Goal: Task Accomplishment & Management: Use online tool/utility

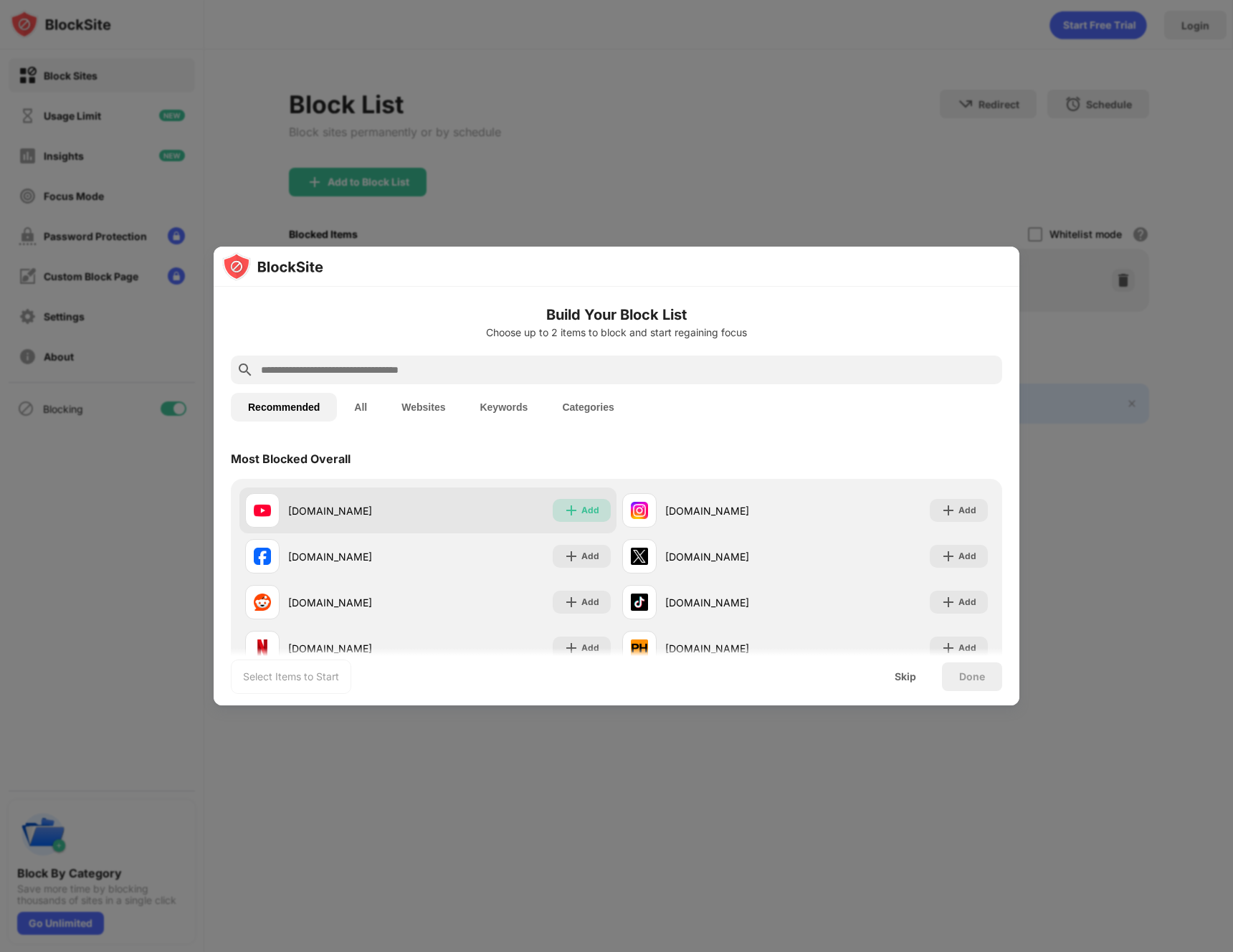
click at [567, 510] on img at bounding box center [572, 511] width 14 height 14
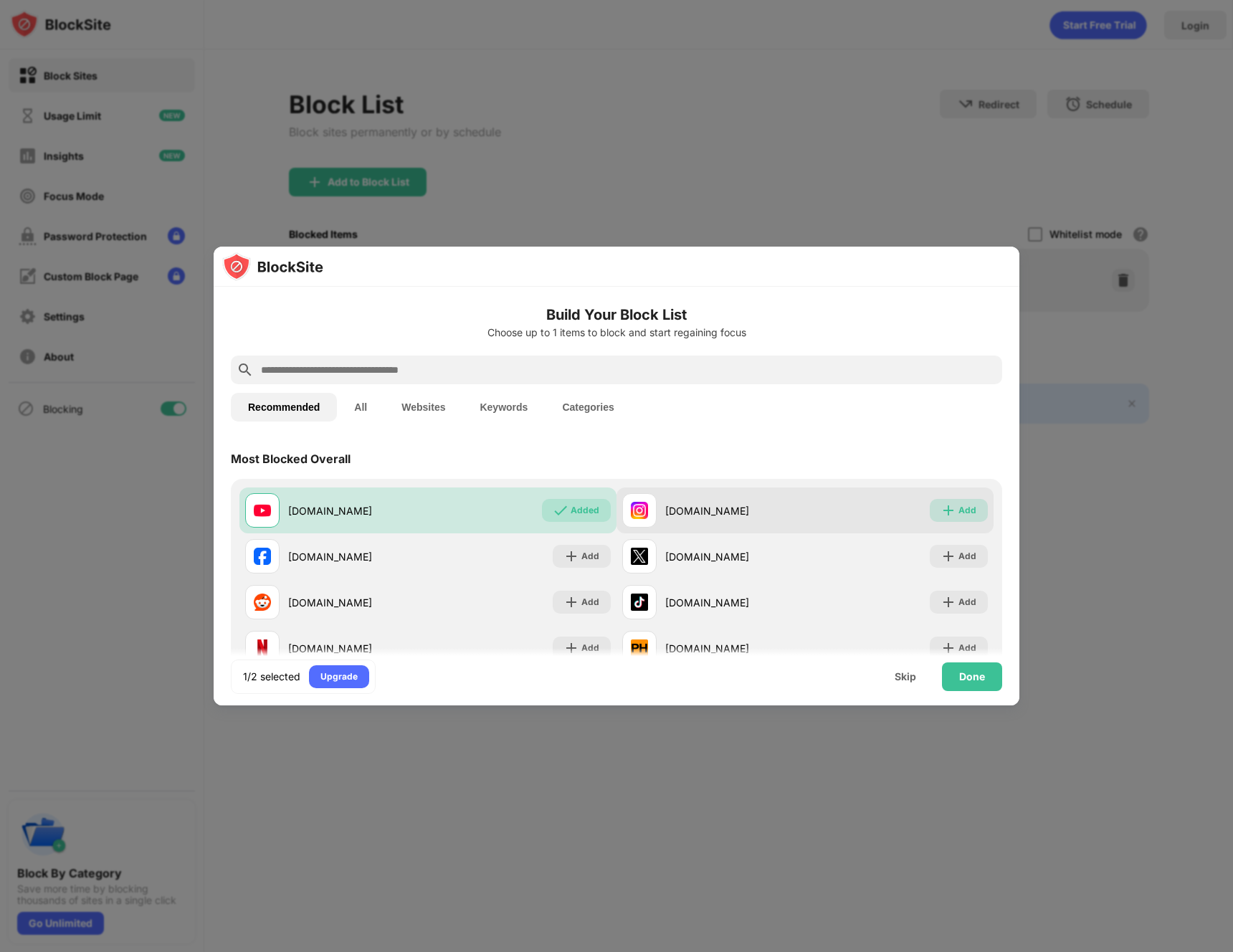
click at [930, 506] on div "Add" at bounding box center [959, 510] width 58 height 23
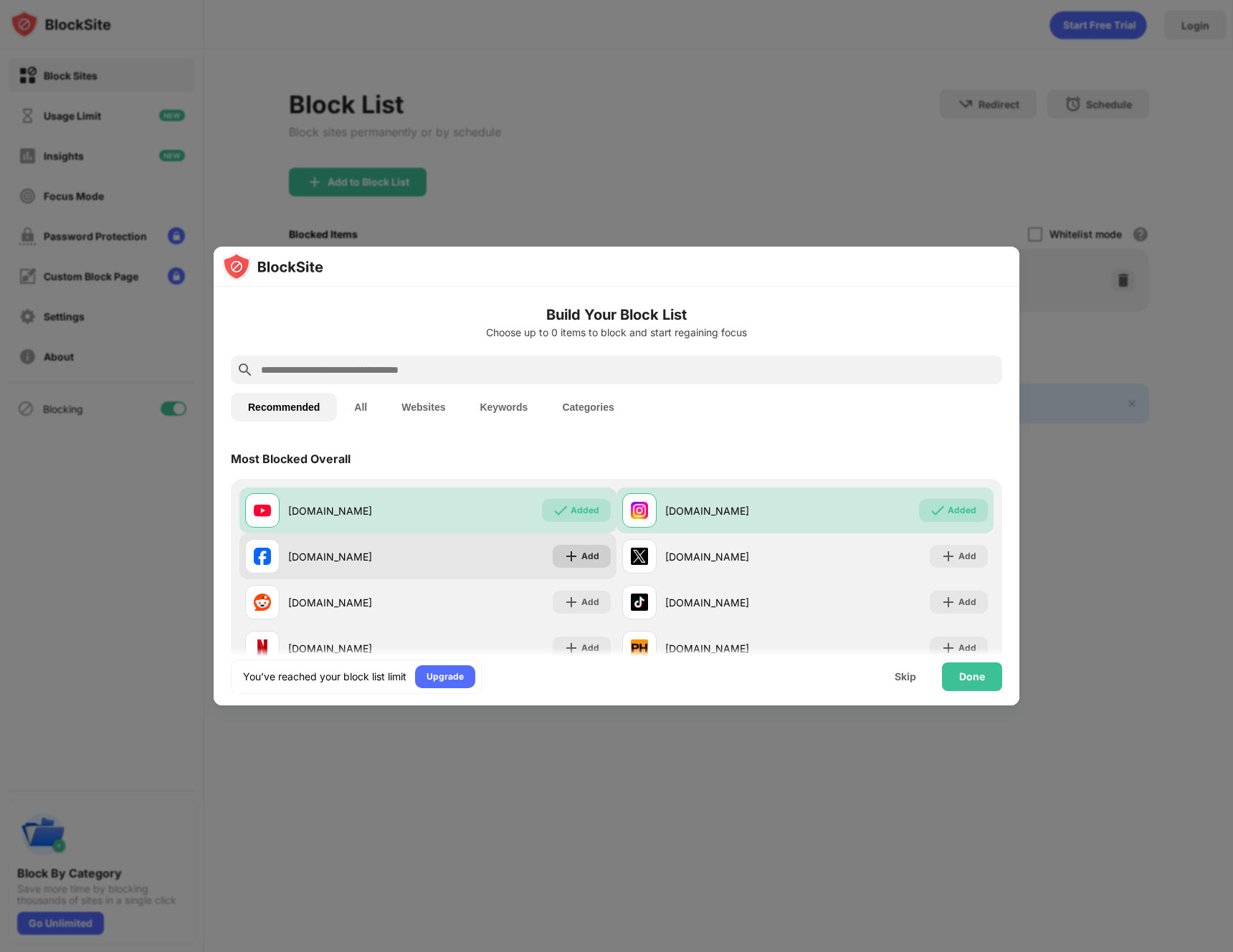
click at [581, 562] on div "Add" at bounding box center [590, 556] width 18 height 14
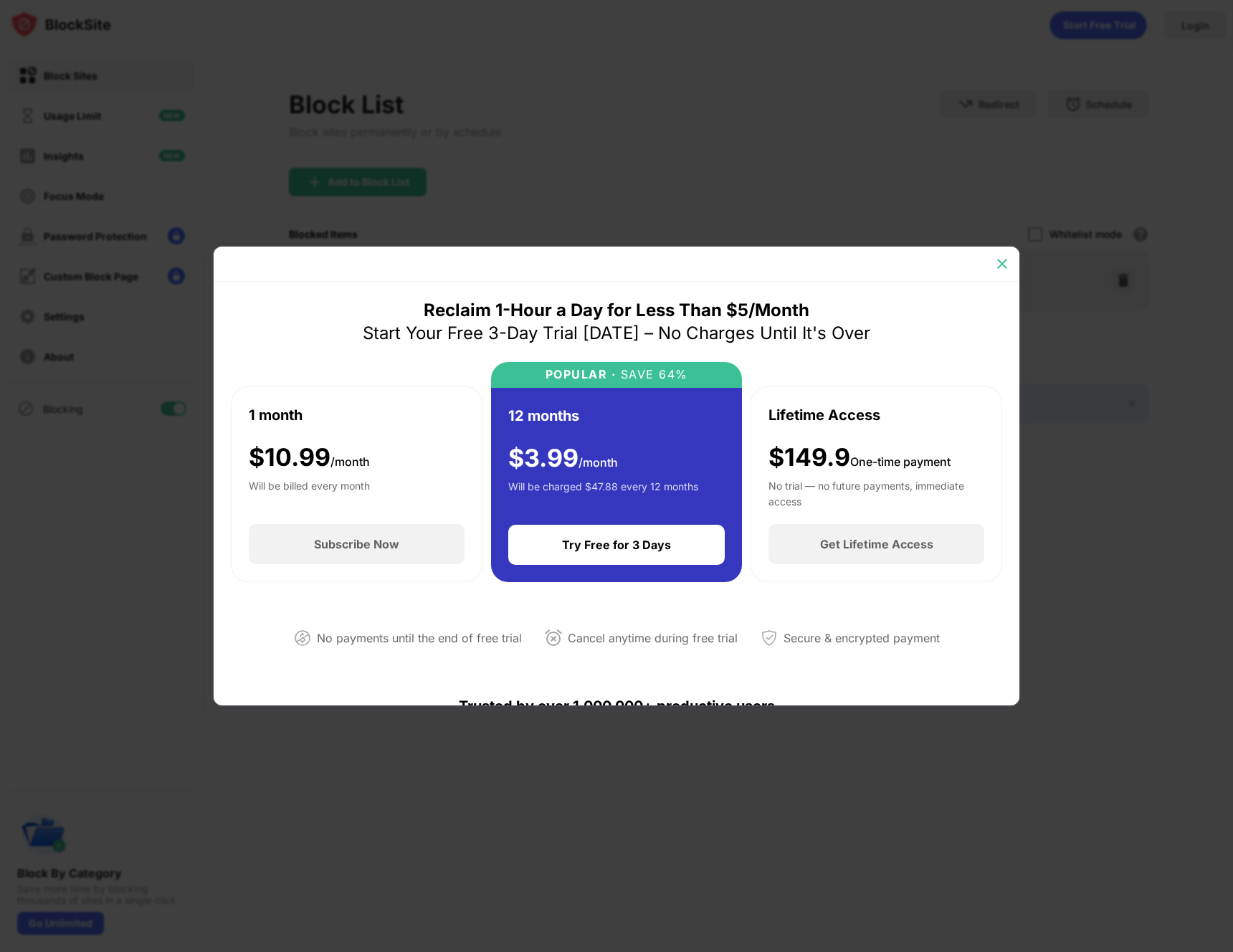
click at [1001, 265] on img at bounding box center [1002, 264] width 14 height 14
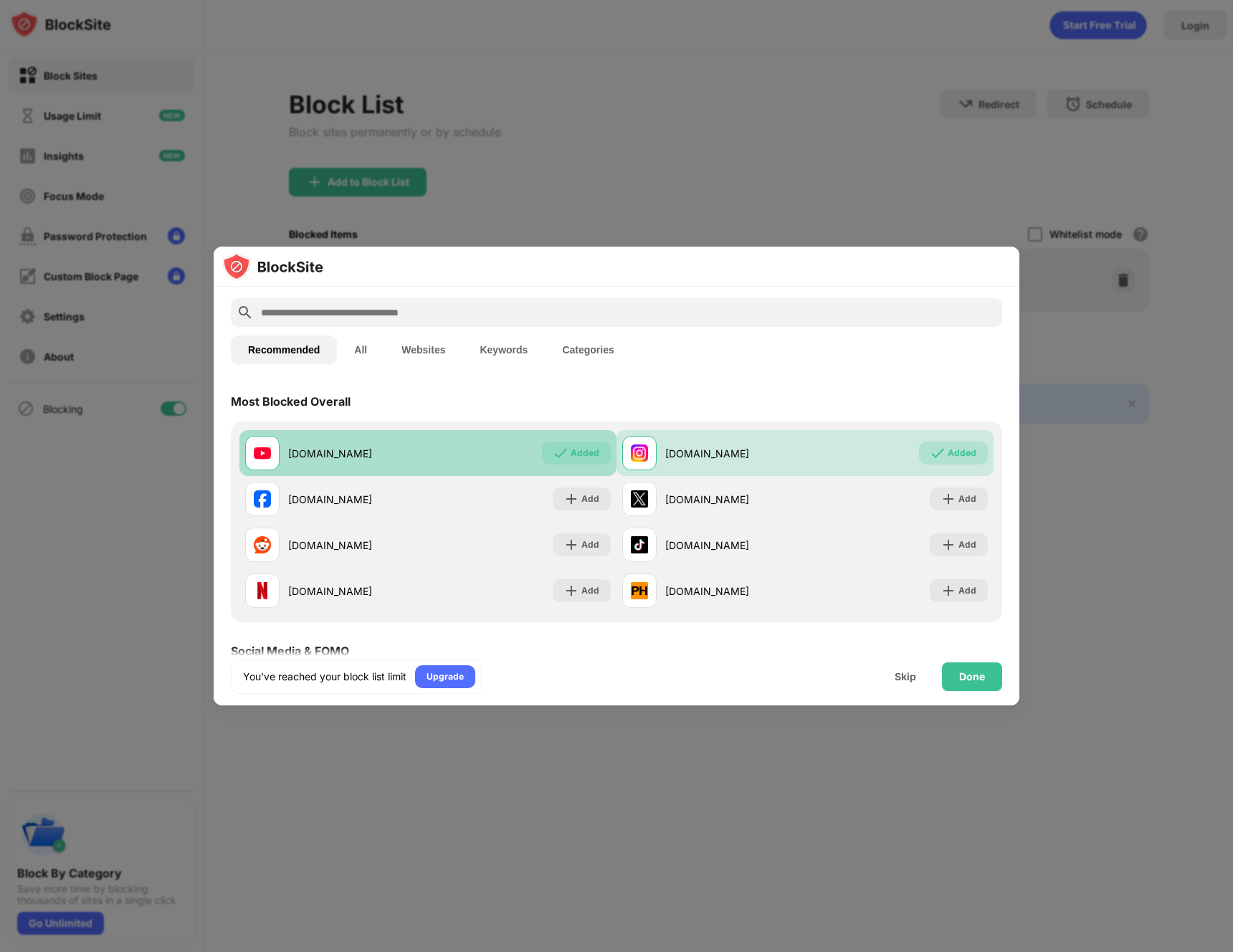
scroll to position [58, 0]
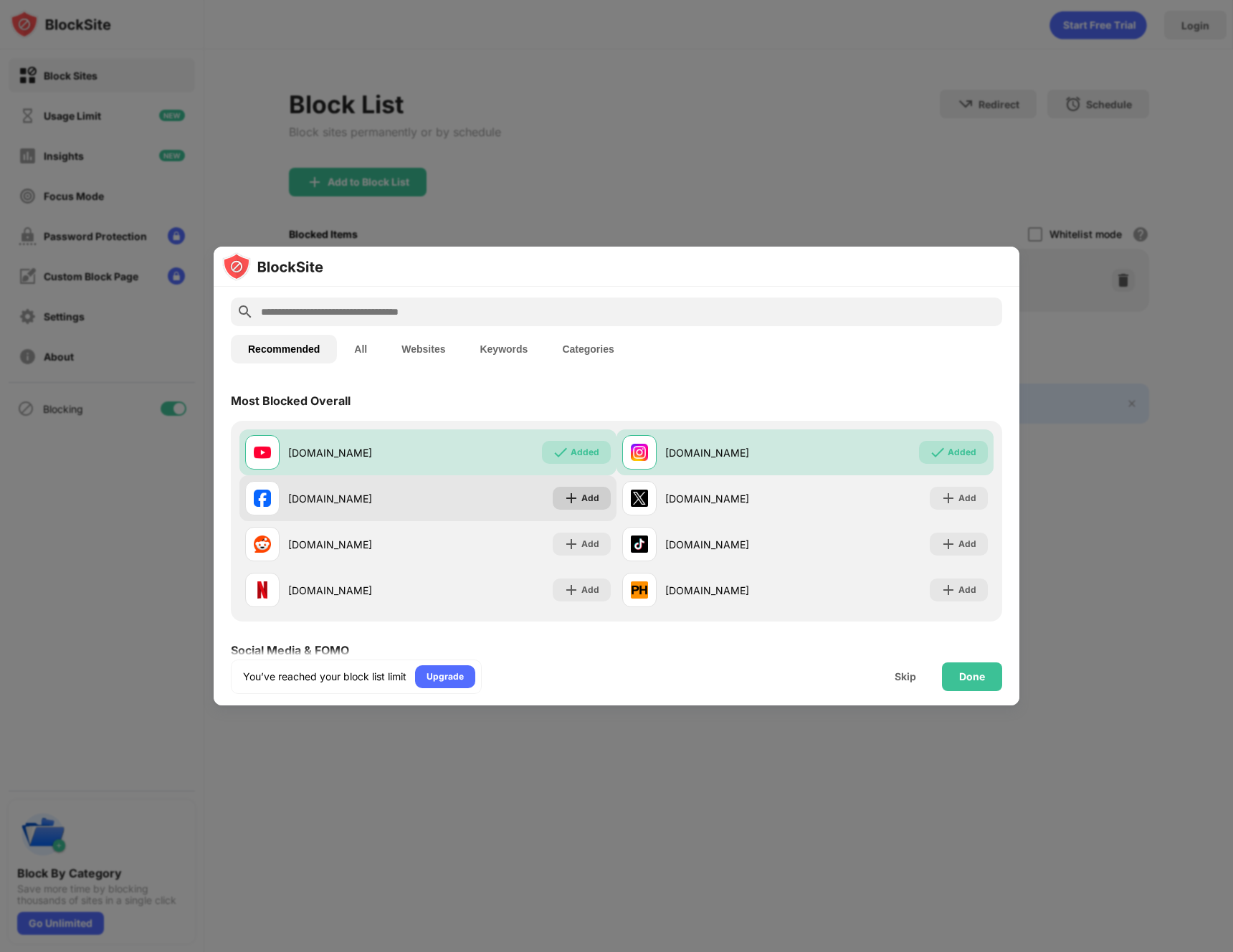
click at [575, 499] on div "Add" at bounding box center [582, 498] width 58 height 23
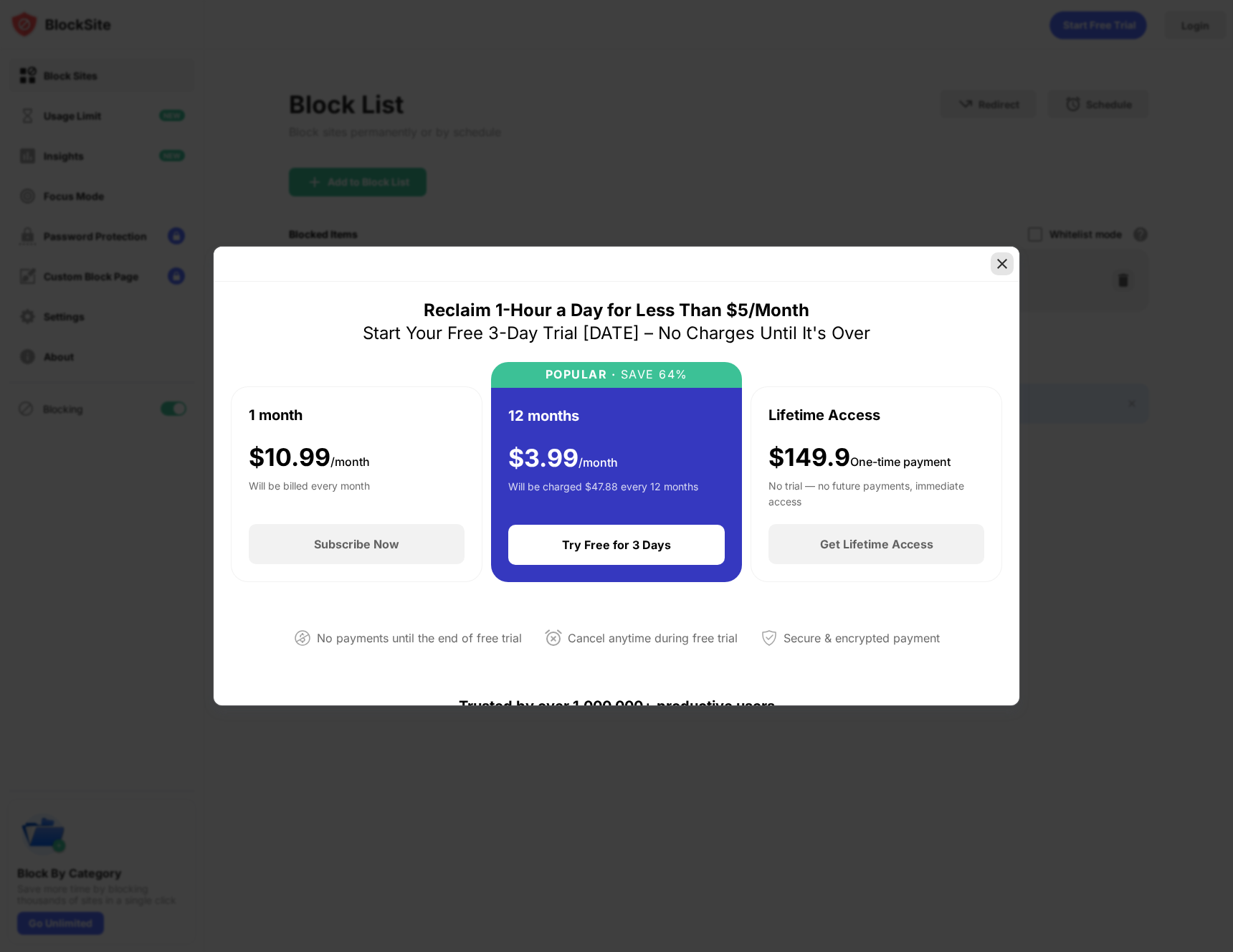
drag, startPoint x: 1003, startPoint y: 258, endPoint x: 985, endPoint y: 260, distance: 18.1
click at [1002, 258] on img at bounding box center [1002, 264] width 14 height 14
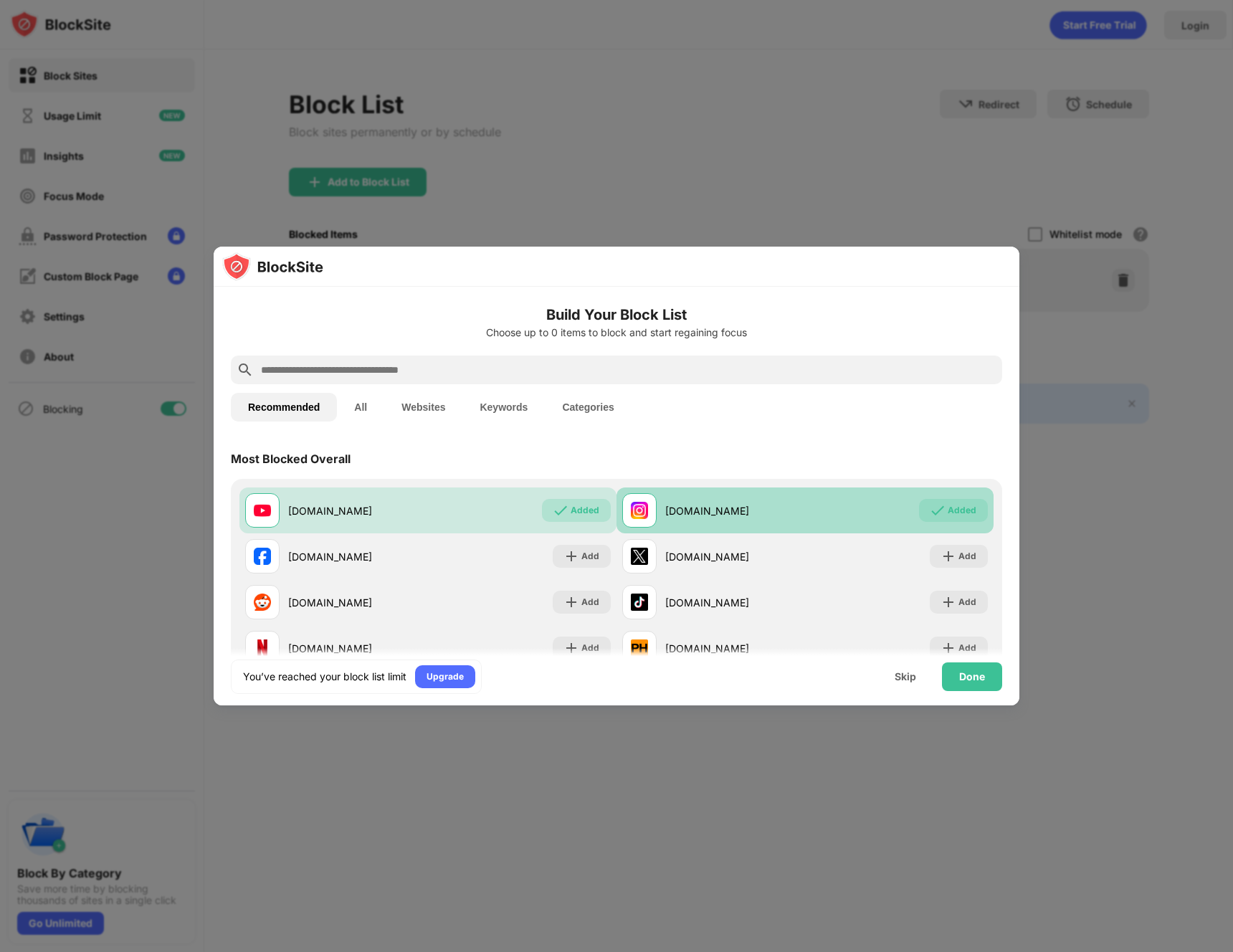
click at [934, 507] on img at bounding box center [938, 511] width 14 height 14
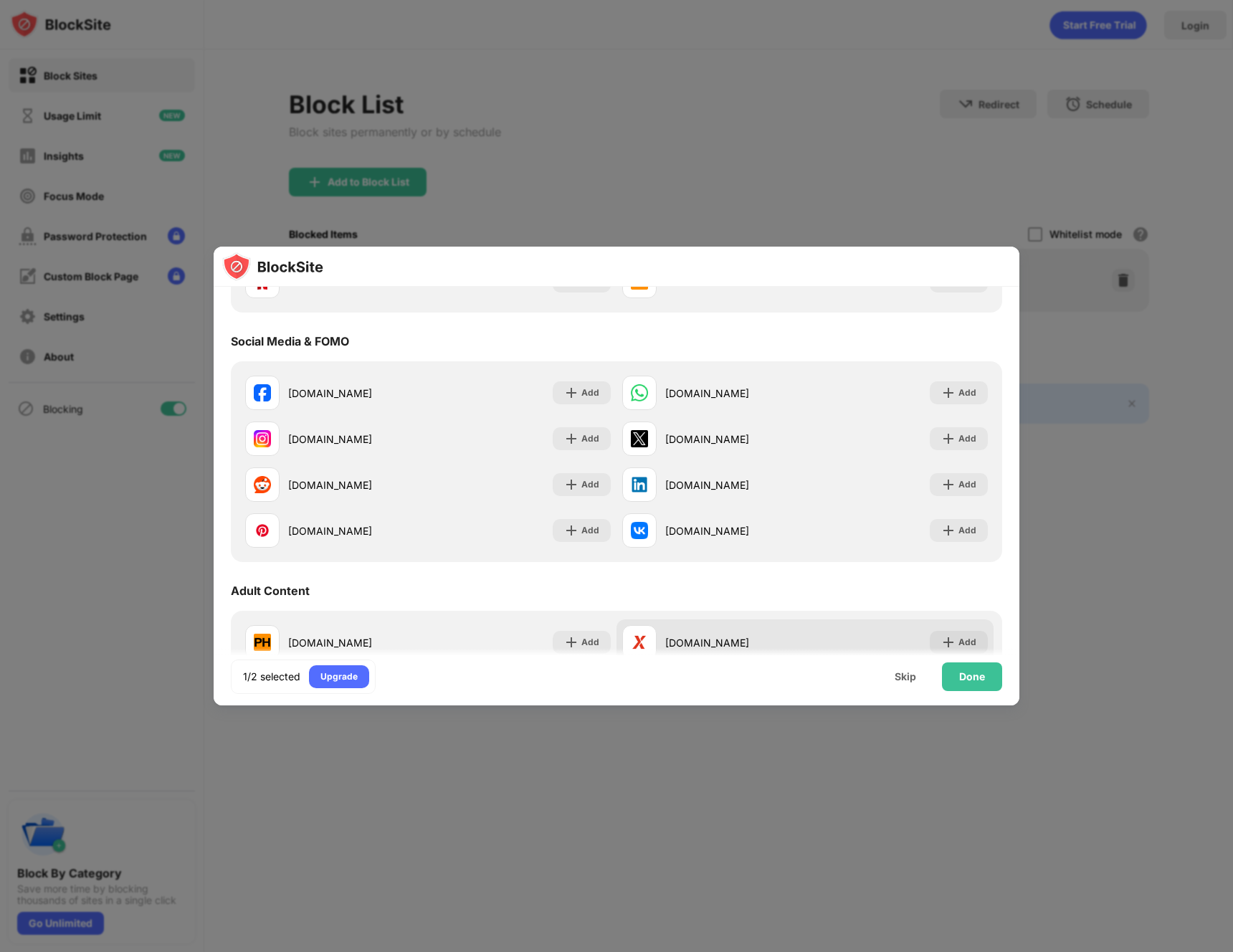
scroll to position [362, 0]
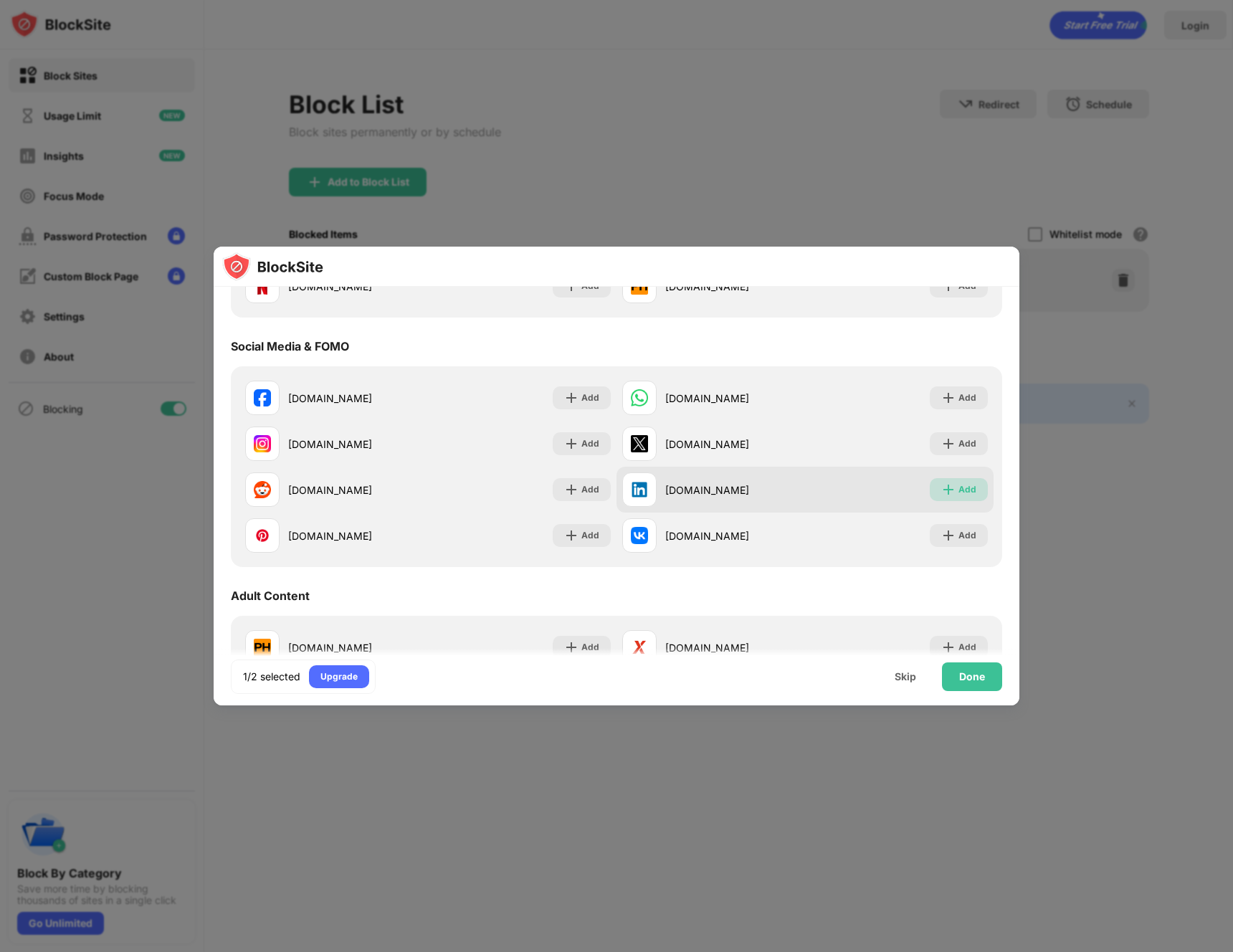
click at [942, 491] on img at bounding box center [949, 489] width 14 height 14
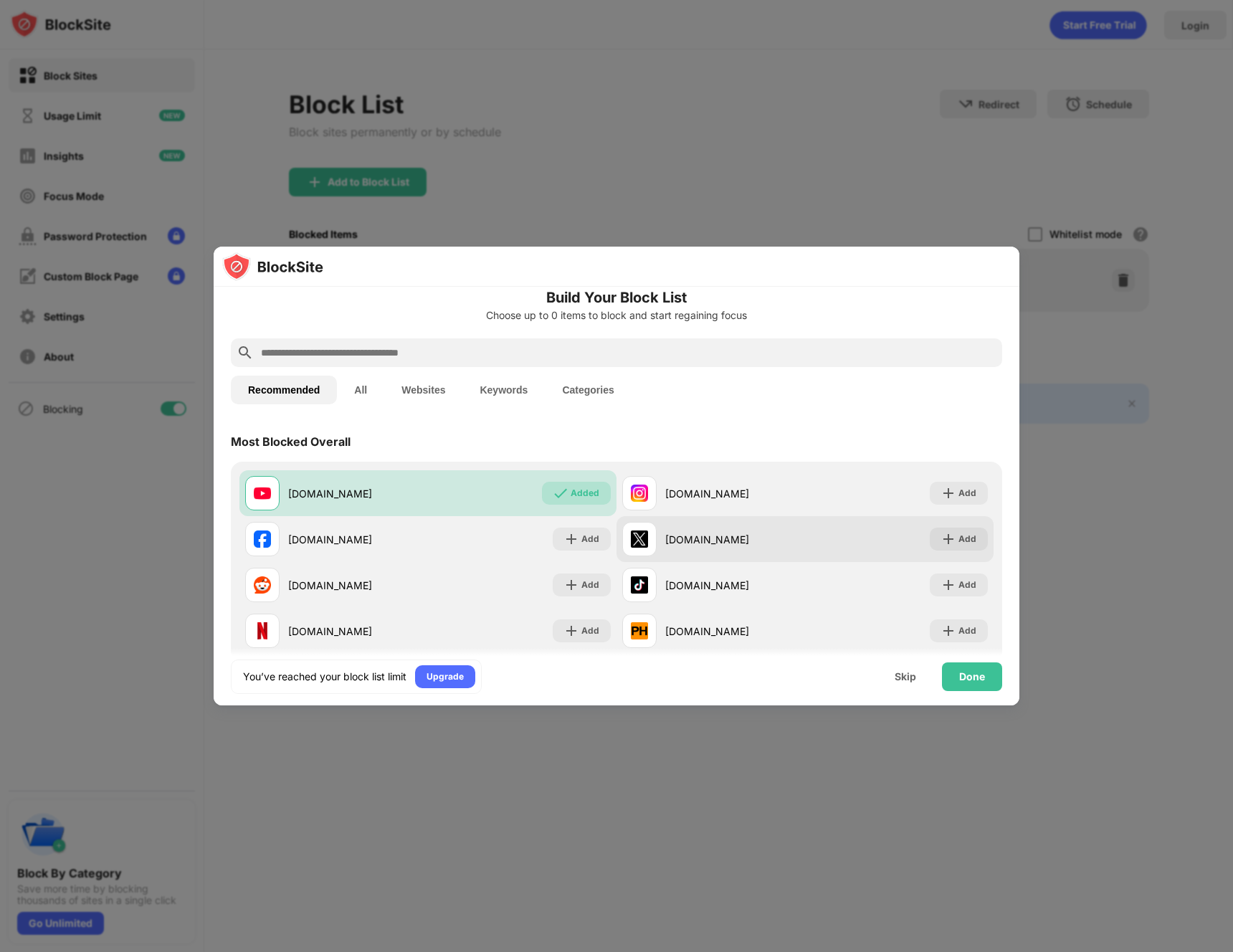
scroll to position [0, 0]
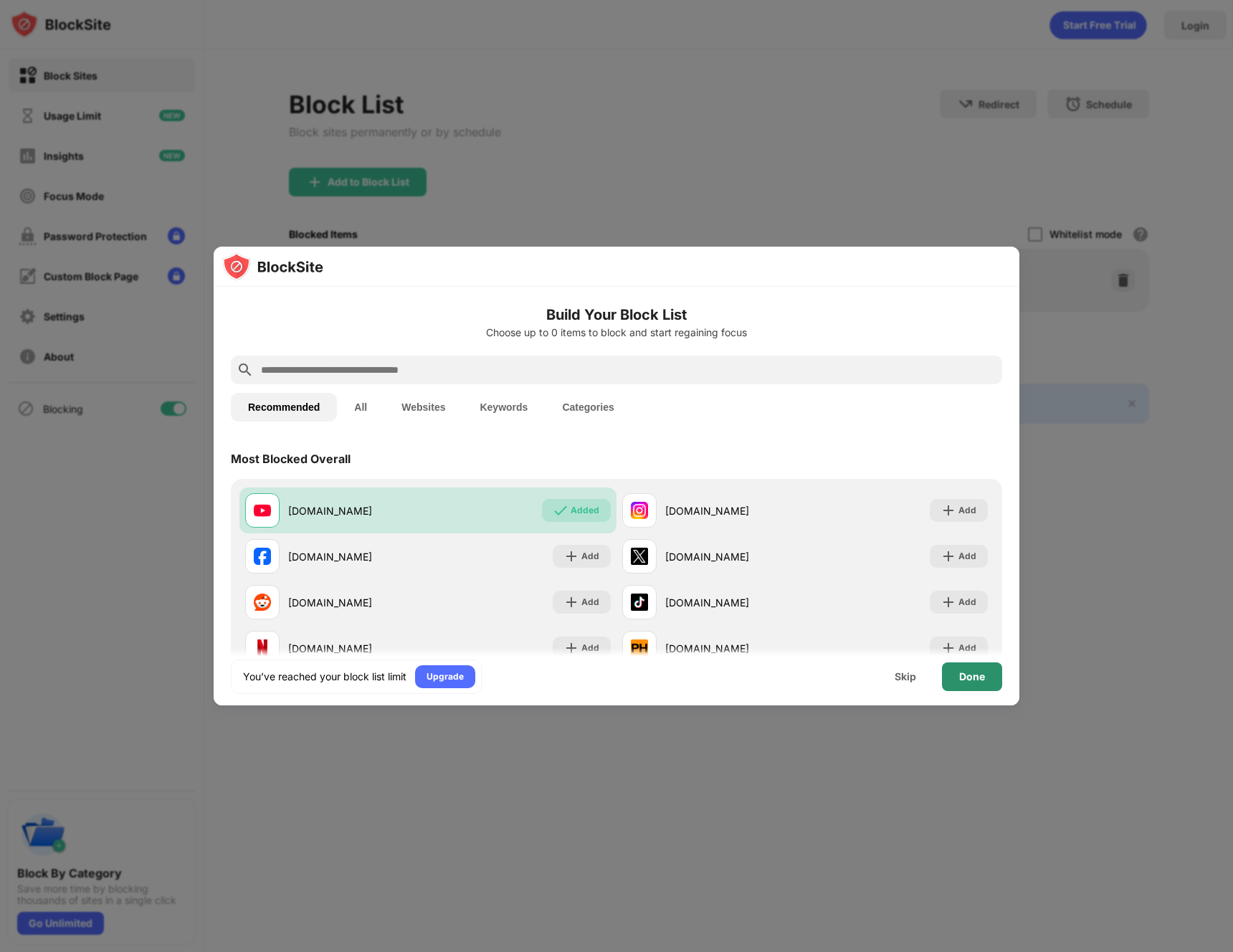
click at [986, 680] on div "Done" at bounding box center [972, 677] width 60 height 29
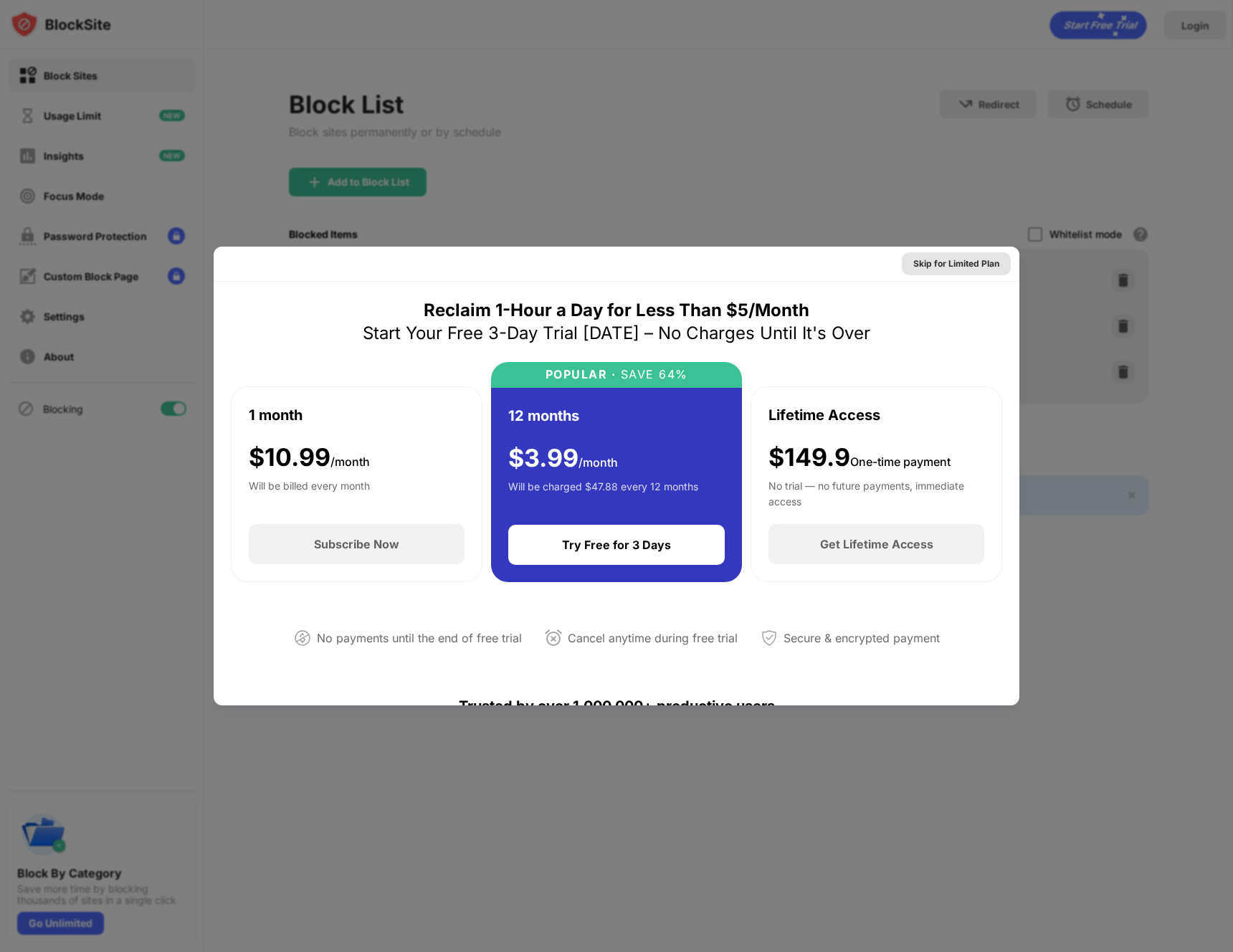
click at [954, 263] on div "Skip for Limited Plan" at bounding box center [957, 264] width 86 height 14
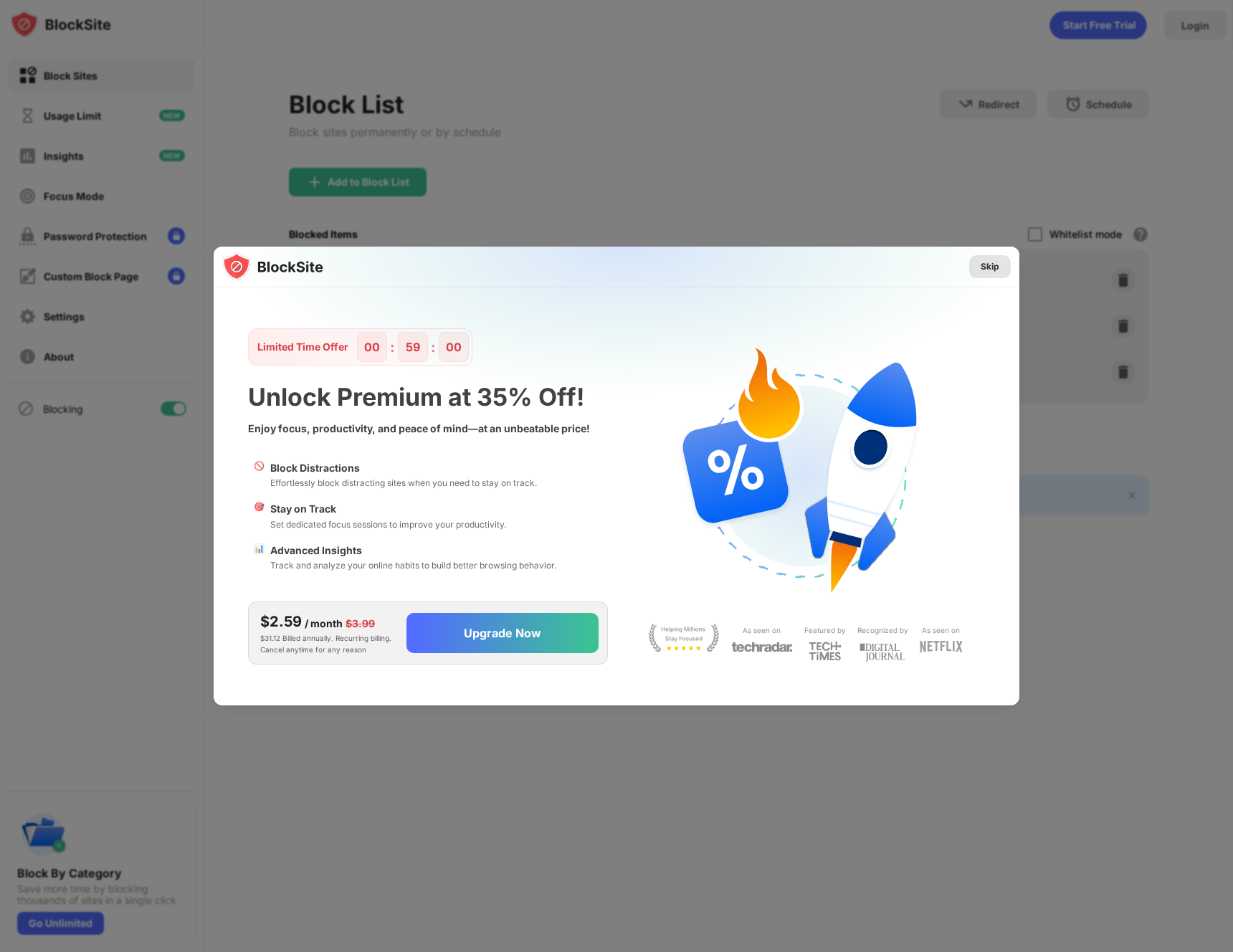
click at [989, 267] on div "Skip" at bounding box center [990, 267] width 19 height 14
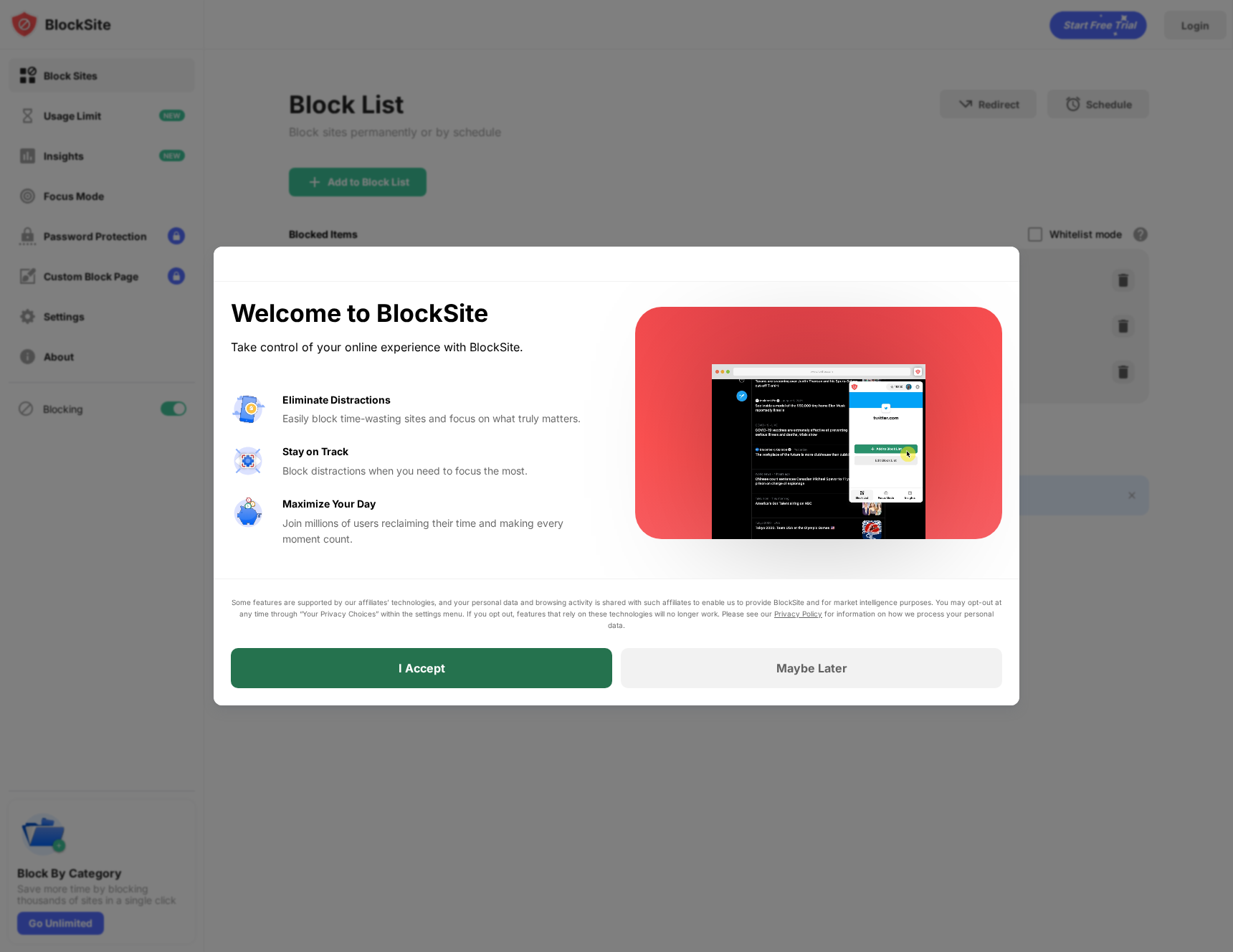
click at [537, 677] on div "I Accept" at bounding box center [422, 668] width 382 height 40
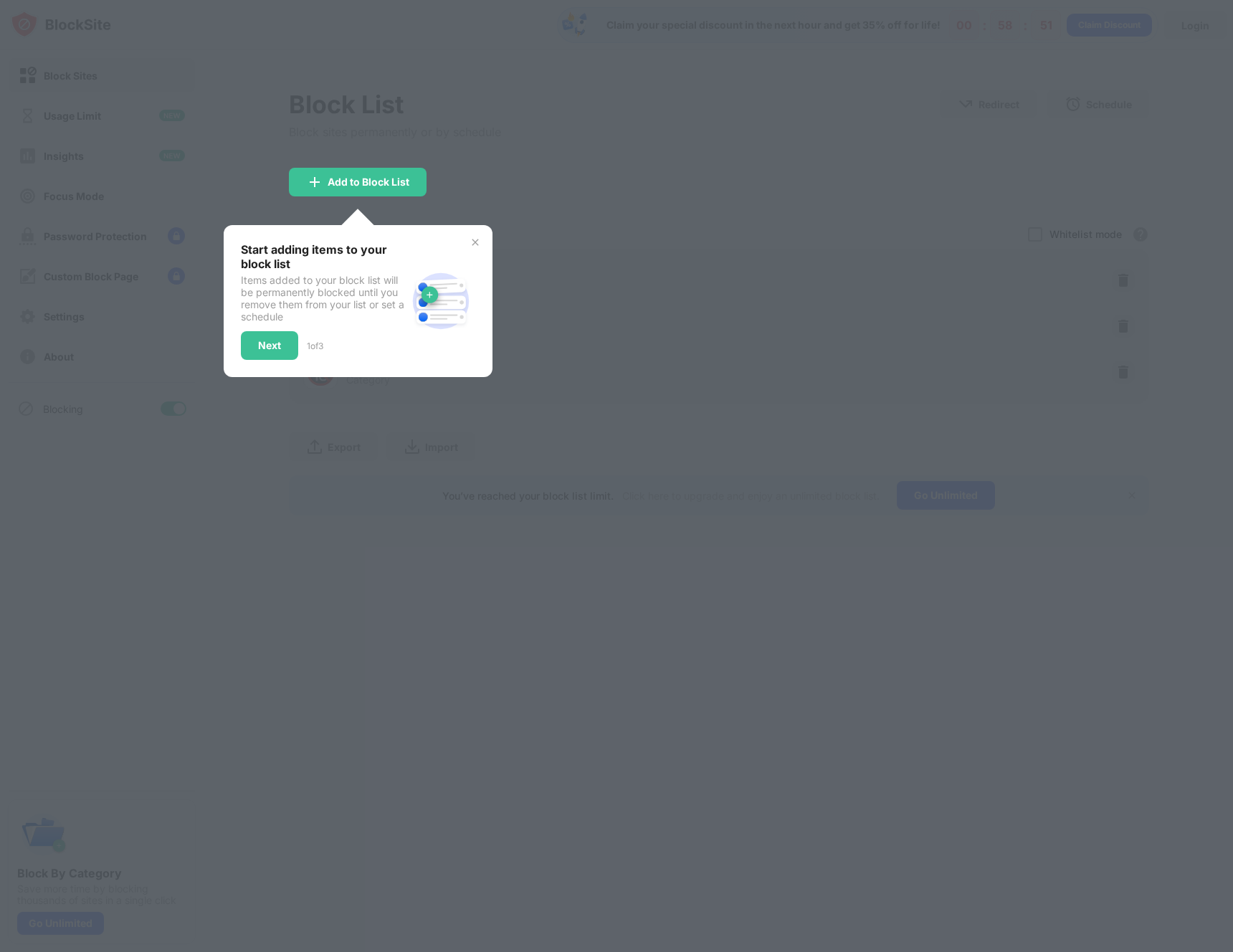
click at [484, 240] on div "Start adding items to your block list Items added to your block list will be pe…" at bounding box center [358, 302] width 269 height 152
click at [485, 239] on div "Start adding items to your block list Items added to your block list will be pe…" at bounding box center [358, 302] width 269 height 152
click at [479, 241] on img at bounding box center [475, 242] width 12 height 12
